Goal: Task Accomplishment & Management: Use online tool/utility

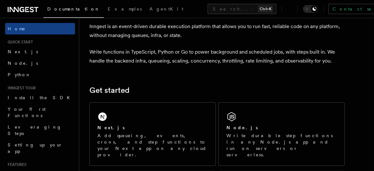
scroll to position [45, 0]
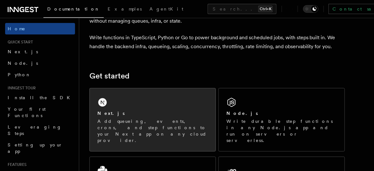
click at [153, 105] on div "Next.js Add queueing, events, crons, and step functions to your Next app on any…" at bounding box center [153, 119] width 126 height 63
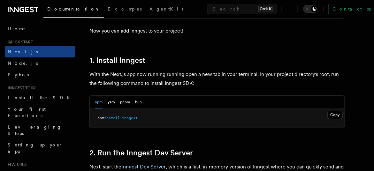
scroll to position [324, 0]
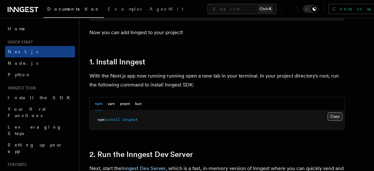
click at [333, 112] on button "Copy Copied" at bounding box center [334, 116] width 15 height 8
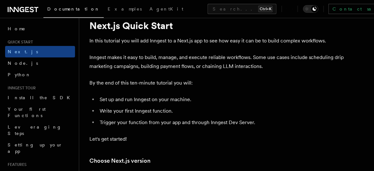
scroll to position [10, 0]
